Goal: Transaction & Acquisition: Purchase product/service

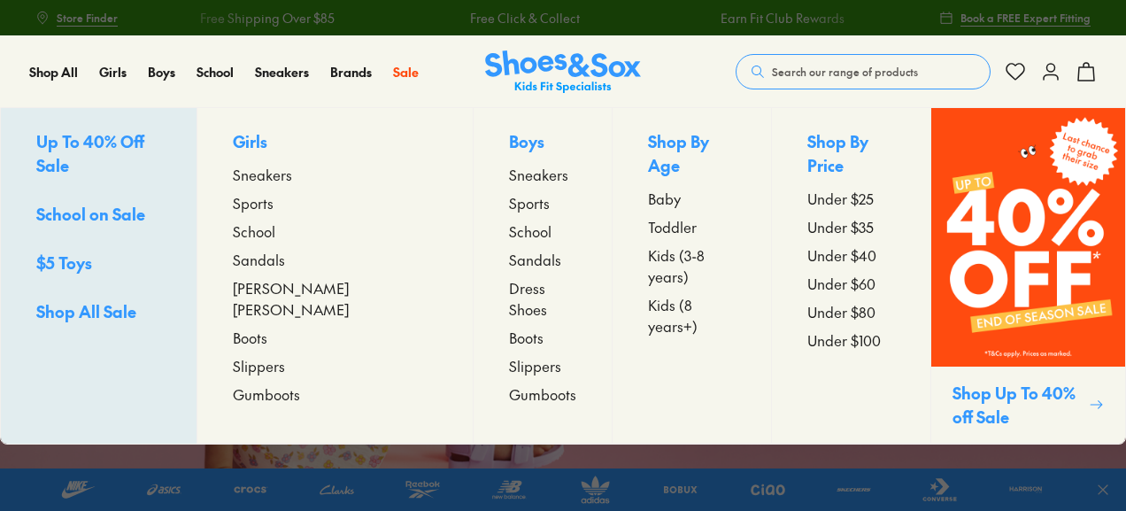
click at [292, 293] on span "[PERSON_NAME] [PERSON_NAME]" at bounding box center [335, 298] width 205 height 43
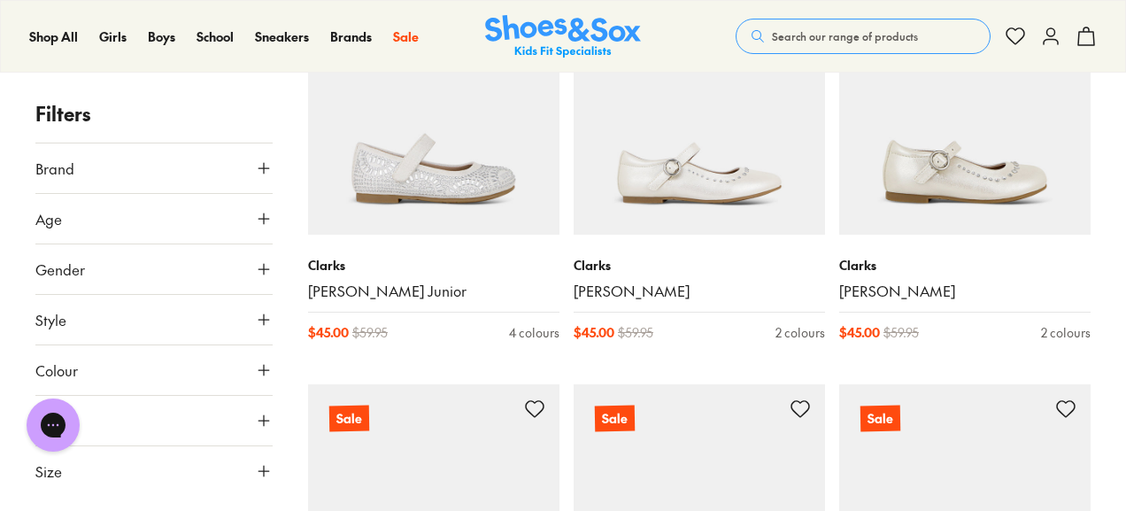
scroll to position [426, 0]
click at [263, 470] on icon at bounding box center [264, 471] width 18 height 18
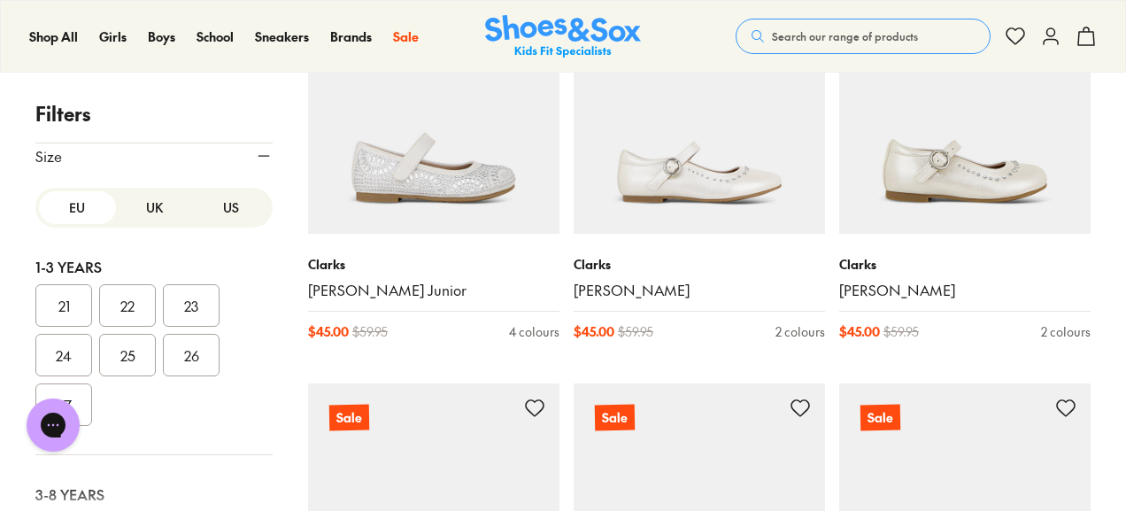
scroll to position [206, 0]
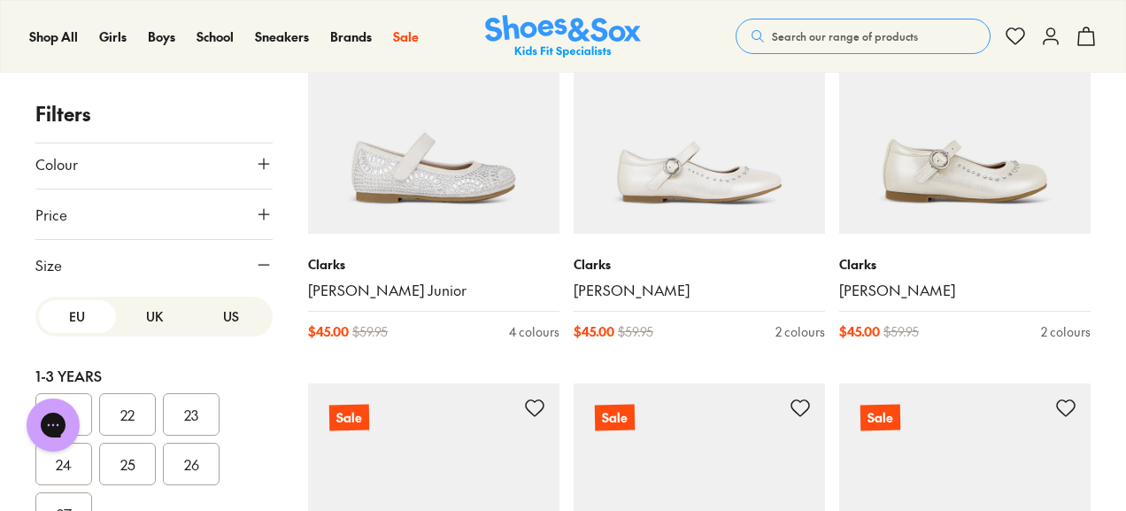
click at [154, 310] on div "Close dialog Join the FREE Fit Club & Get 10% Back Sign up to join our FREE Fit…" at bounding box center [563, 255] width 1126 height 511
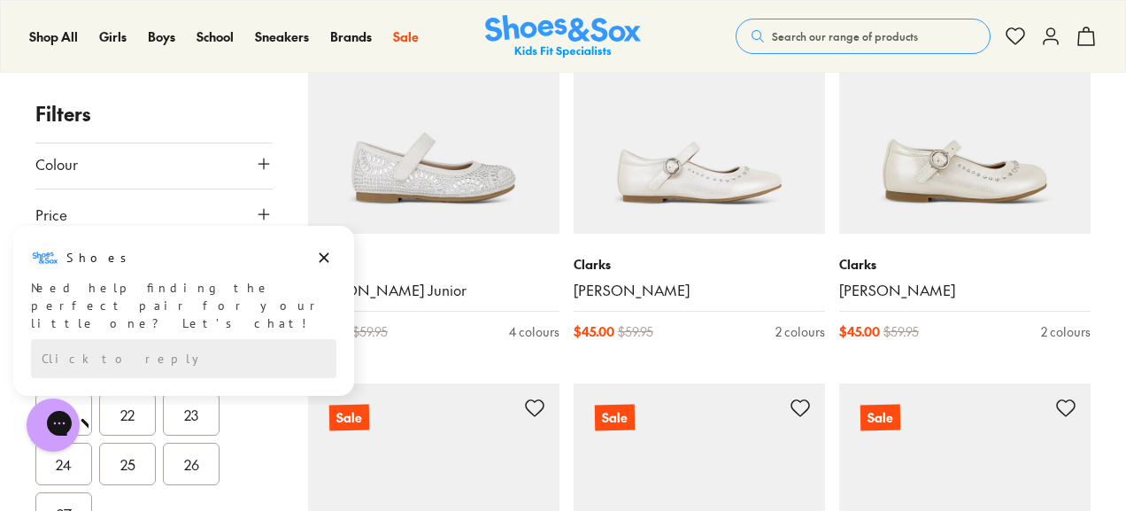
click at [154, 310] on div "Need help finding the perfect pair for your little one? Let’s chat!" at bounding box center [184, 305] width 306 height 53
click at [321, 252] on icon "Dismiss campaign" at bounding box center [324, 257] width 18 height 21
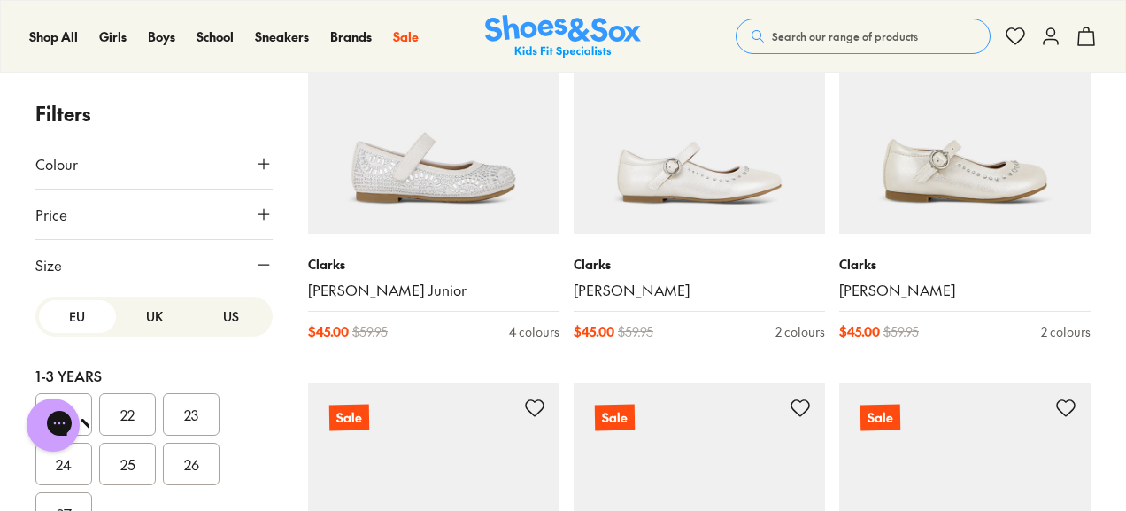
click at [151, 303] on button "UK" at bounding box center [154, 316] width 77 height 33
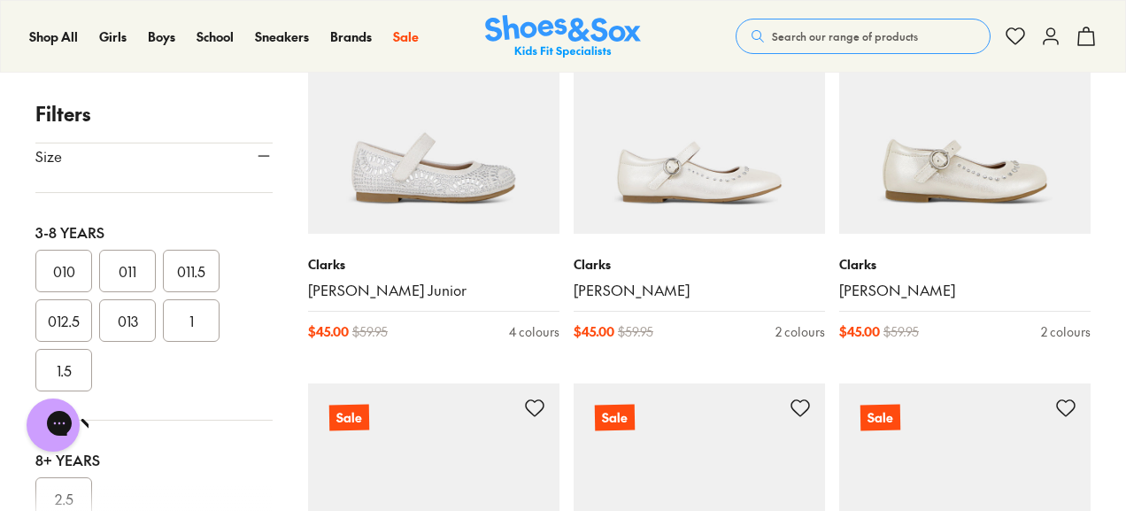
scroll to position [439, 0]
click at [66, 490] on div at bounding box center [153, 502] width 237 height 35
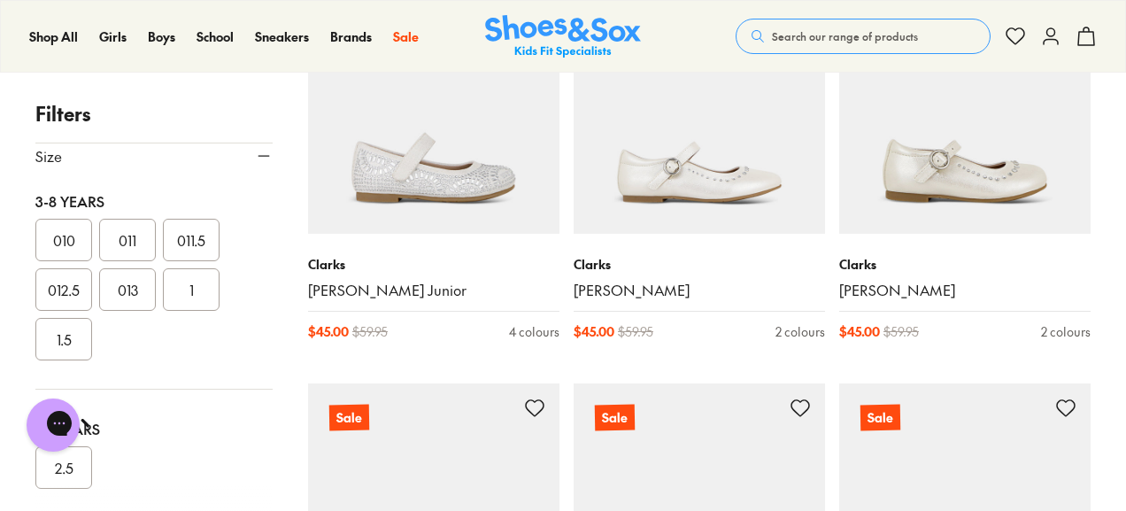
scroll to position [470, 0]
click at [70, 464] on button "2.5" at bounding box center [63, 468] width 57 height 43
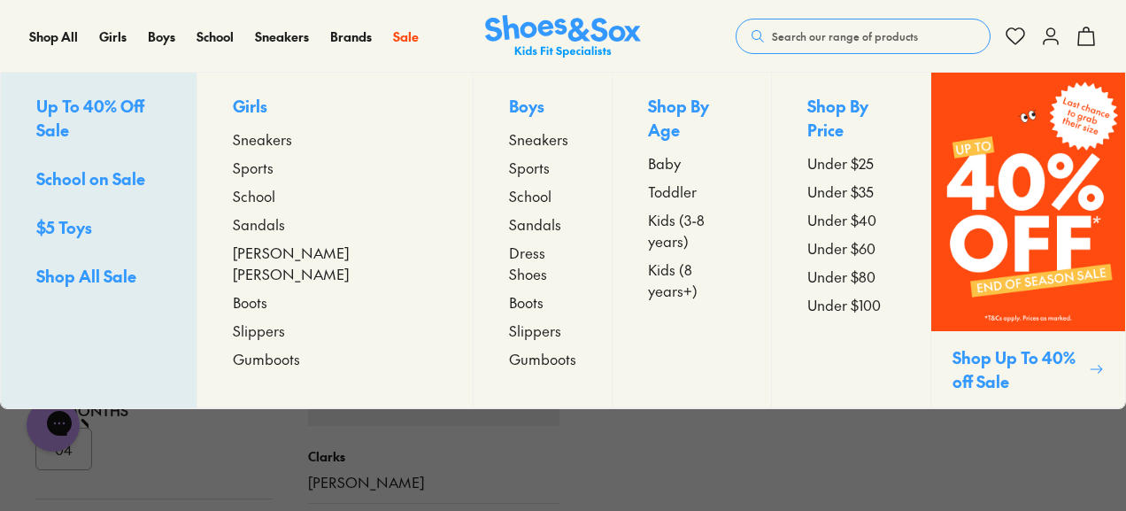
click at [291, 144] on span "Sneakers" at bounding box center [262, 138] width 59 height 21
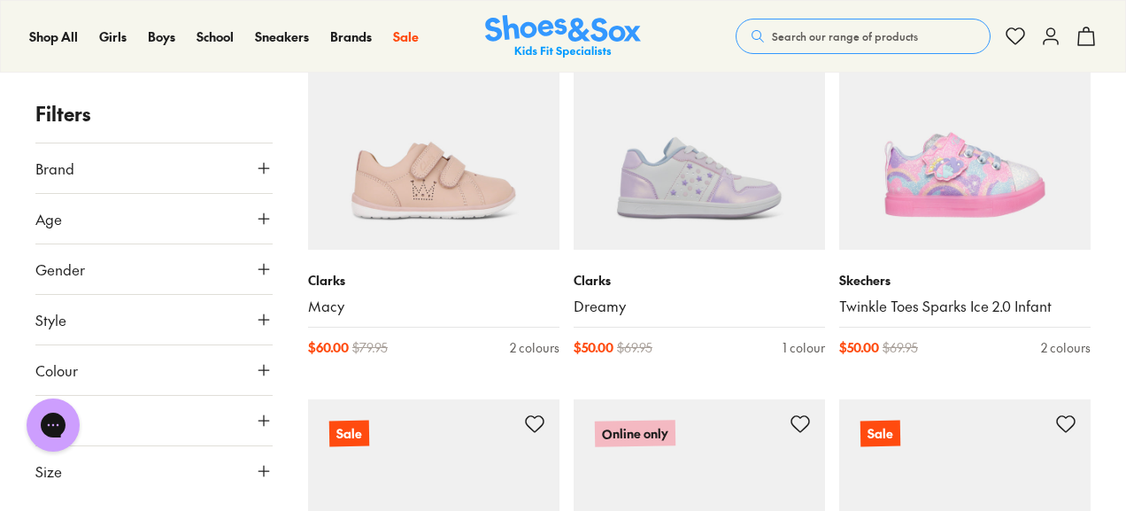
scroll to position [762, 0]
click at [260, 467] on icon at bounding box center [264, 471] width 18 height 18
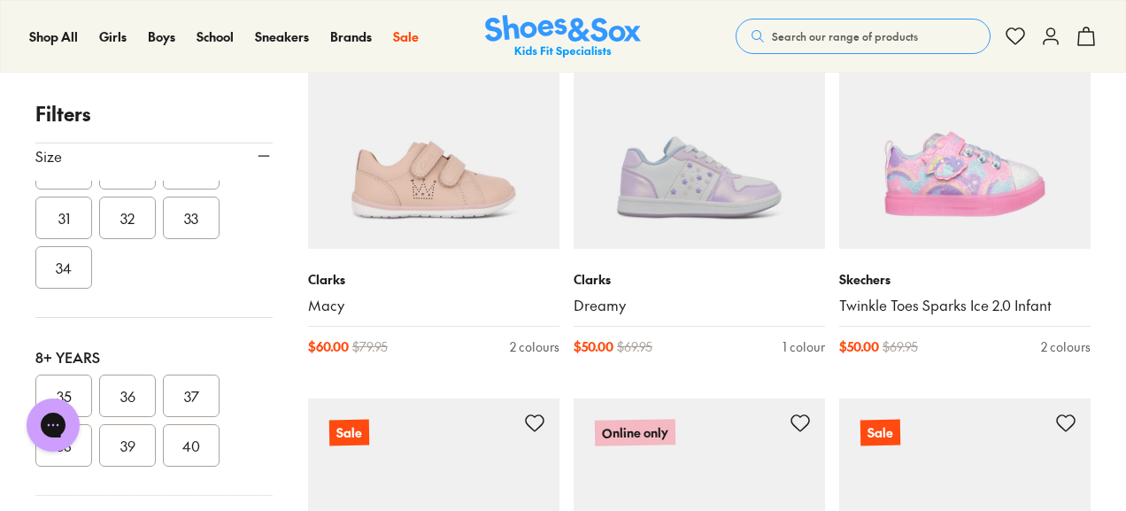
scroll to position [509, 0]
click at [199, 368] on button "37" at bounding box center [191, 380] width 57 height 43
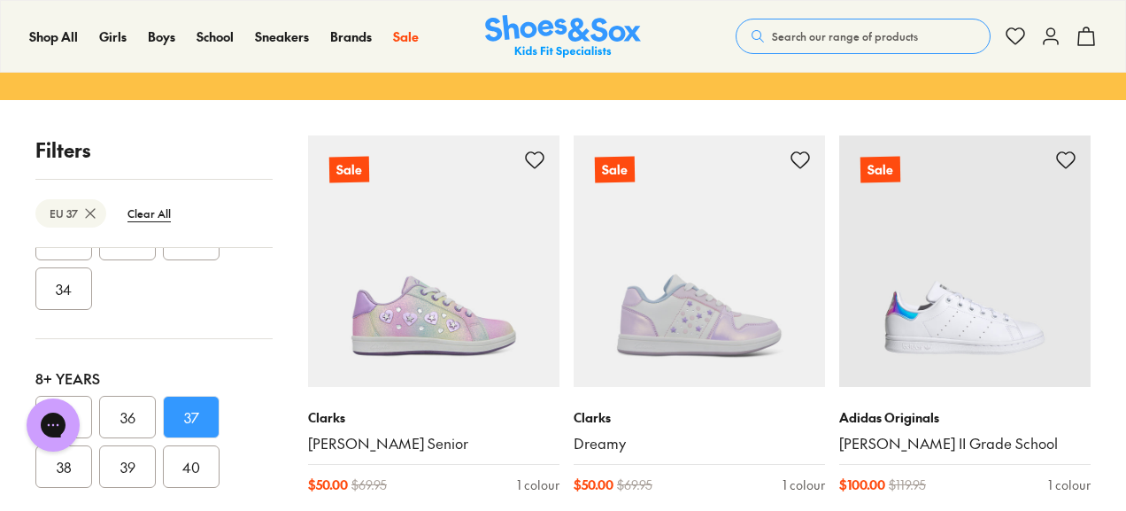
scroll to position [223, 0]
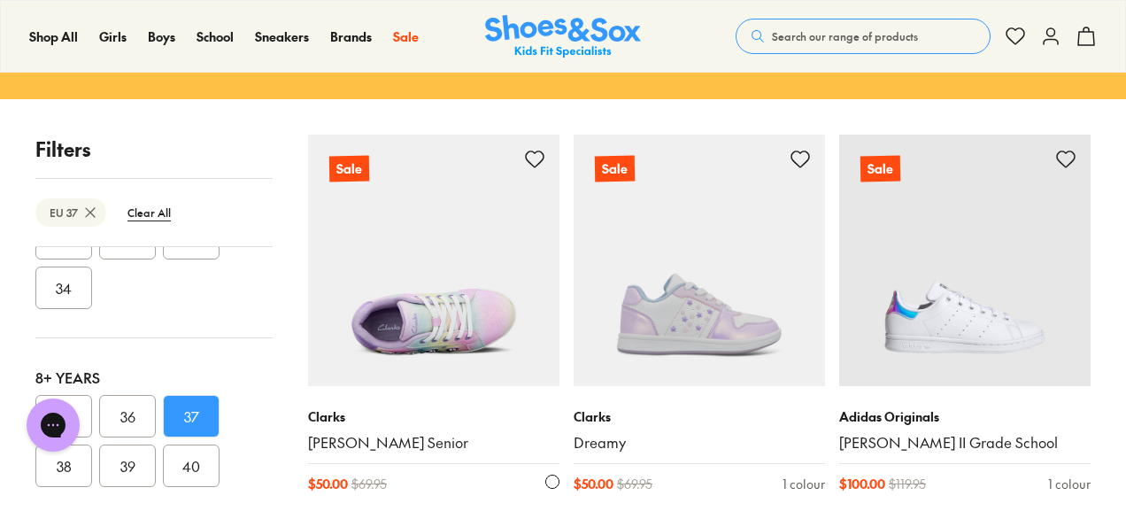
click at [428, 272] on img at bounding box center [434, 261] width 252 height 252
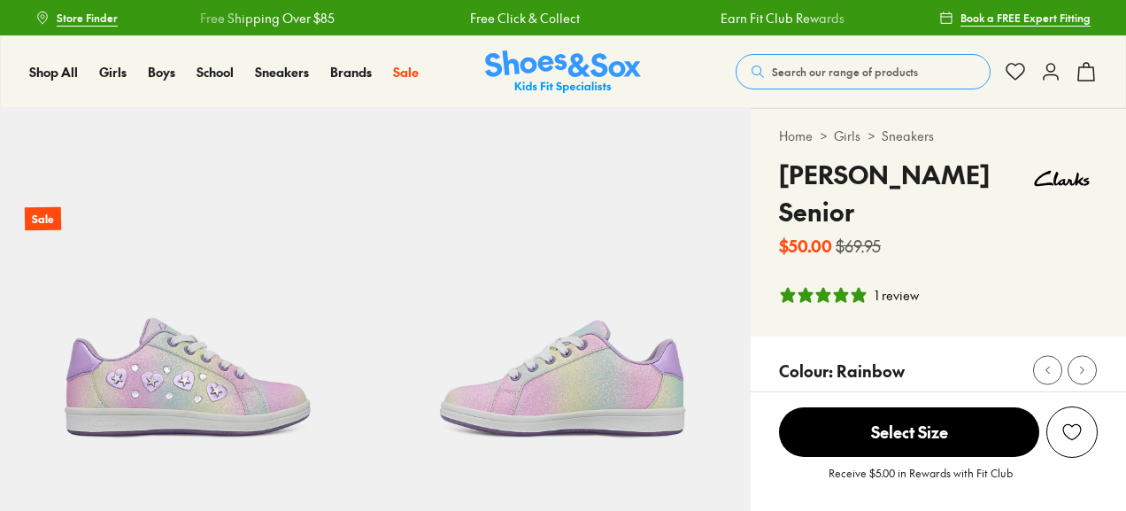
select select "*"
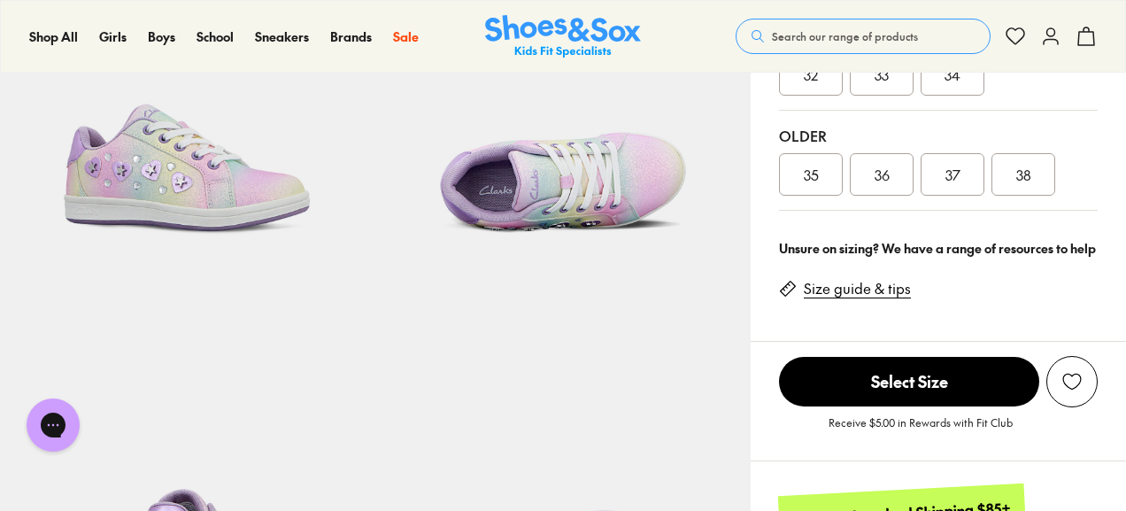
click at [886, 279] on link "Size guide & tips" at bounding box center [857, 288] width 107 height 19
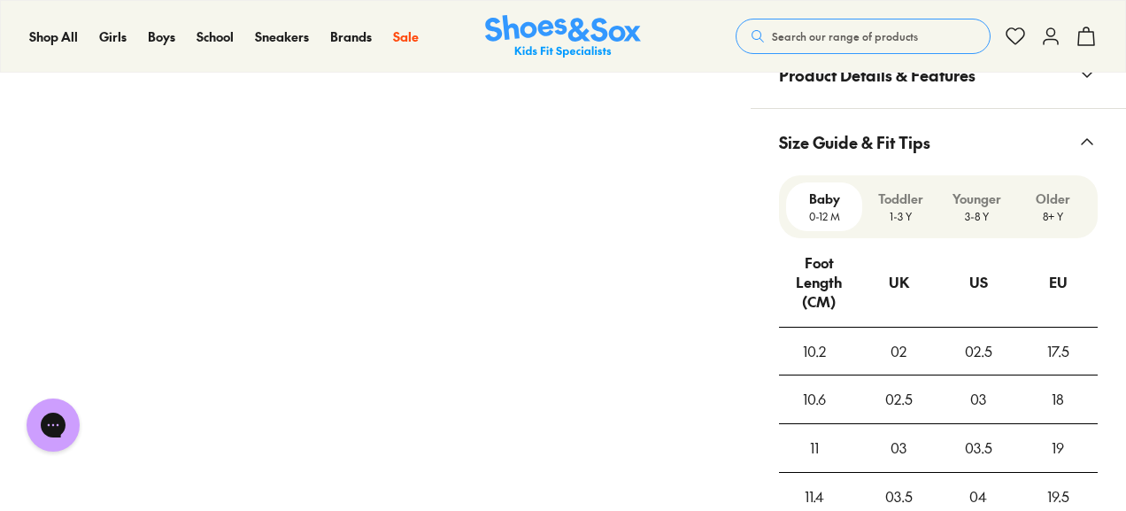
scroll to position [1258, 0]
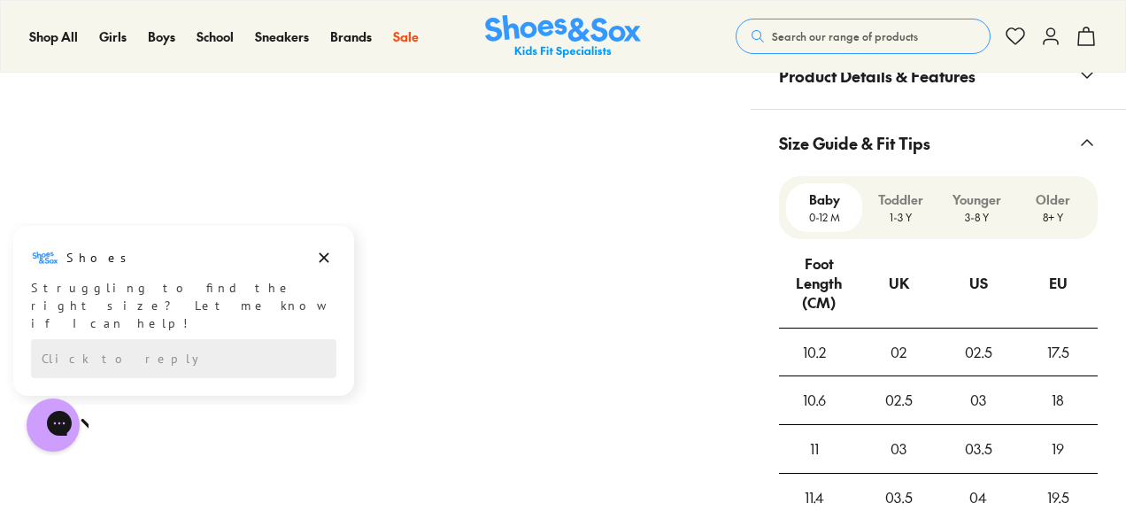
click at [976, 209] on p "3-8 Y" at bounding box center [977, 217] width 62 height 16
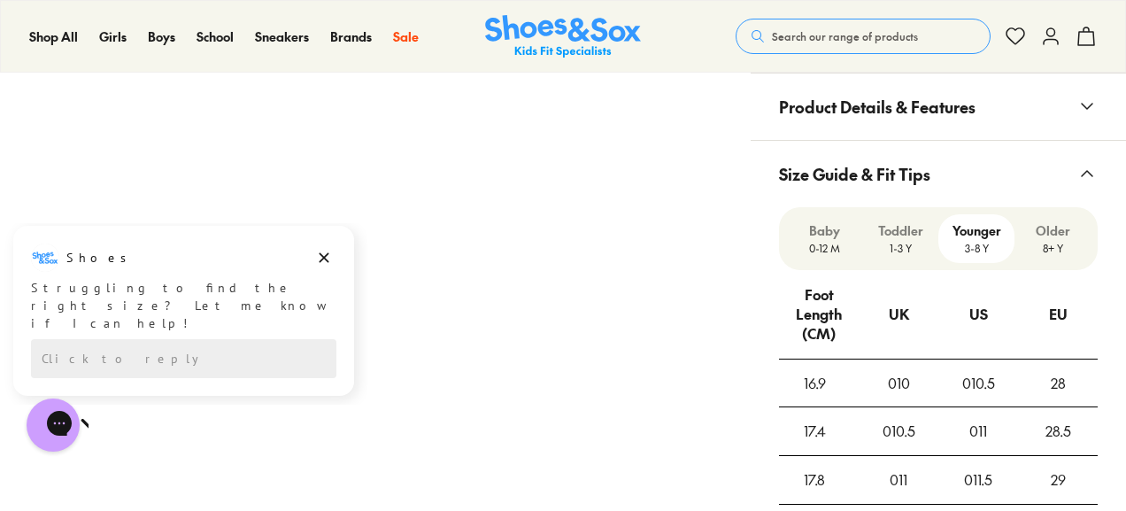
scroll to position [1227, 0]
click at [1047, 222] on p "Older" at bounding box center [1053, 231] width 62 height 19
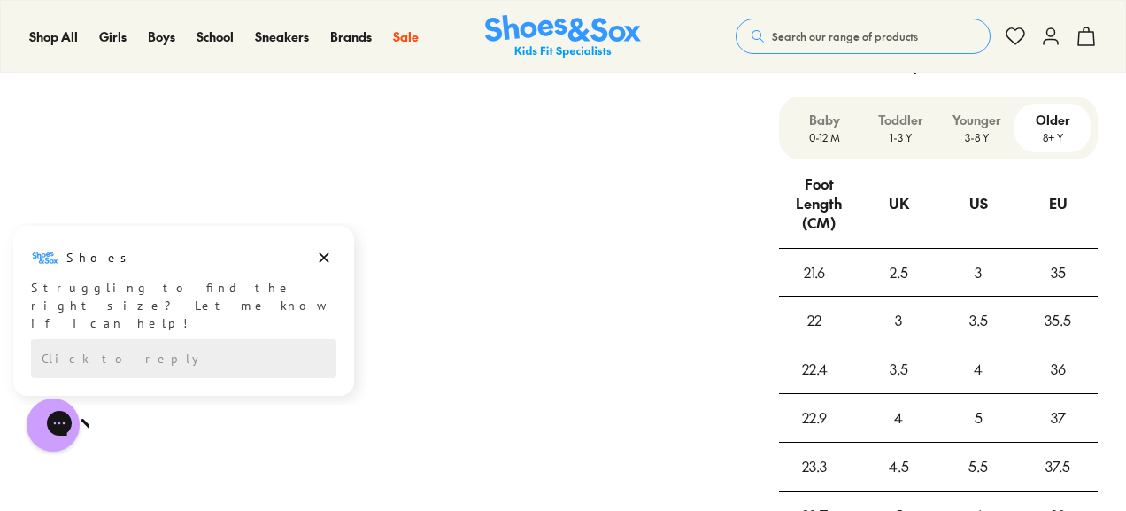
scroll to position [1265, 0]
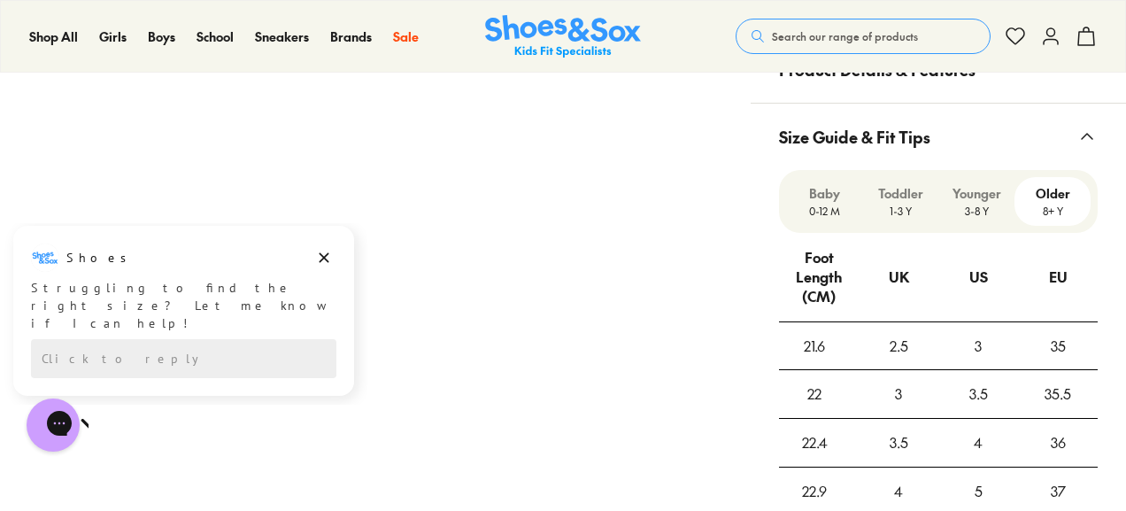
click at [983, 184] on p "Younger" at bounding box center [977, 193] width 62 height 19
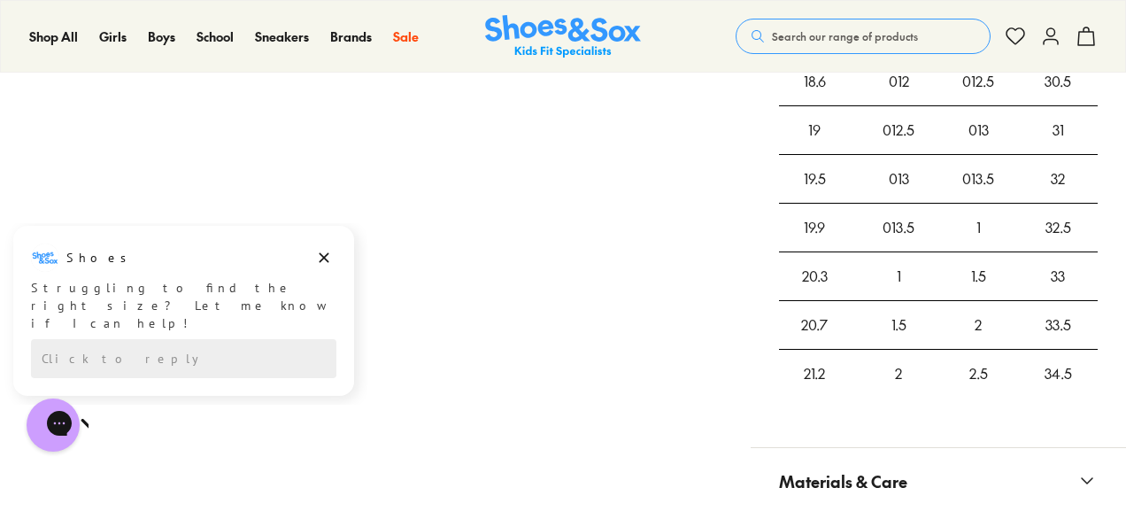
scroll to position [1728, 0]
